Goal: Navigation & Orientation: Find specific page/section

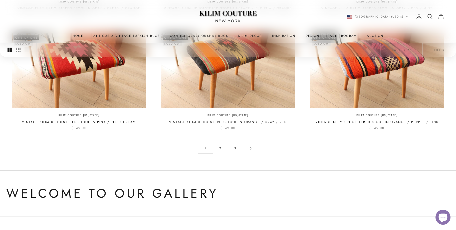
scroll to position [484, 0]
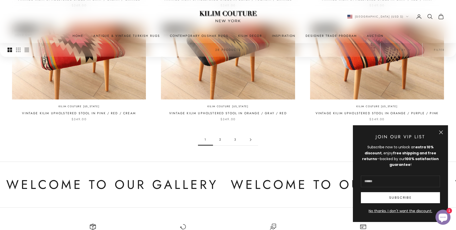
click at [249, 134] on link "Go to page 2" at bounding box center [250, 139] width 15 height 11
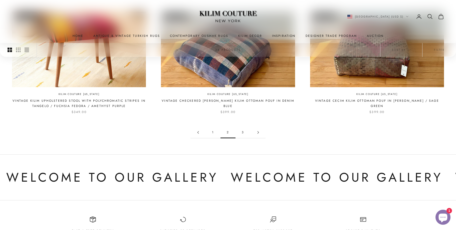
scroll to position [413, 0]
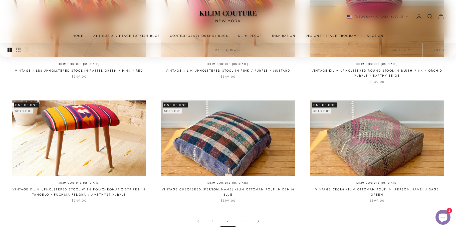
click at [244, 215] on link "3" at bounding box center [243, 220] width 15 height 11
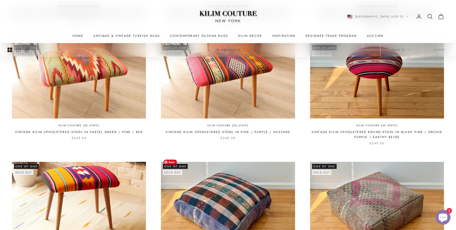
scroll to position [343, 0]
